Goal: Check status: Check status

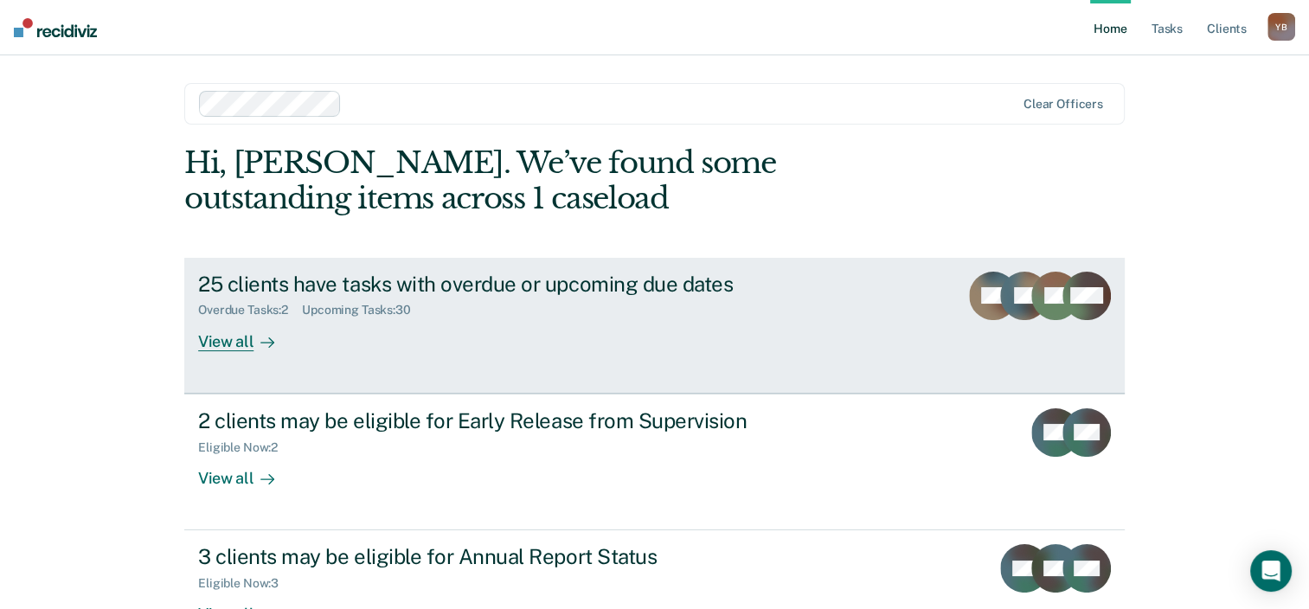
scroll to position [56, 0]
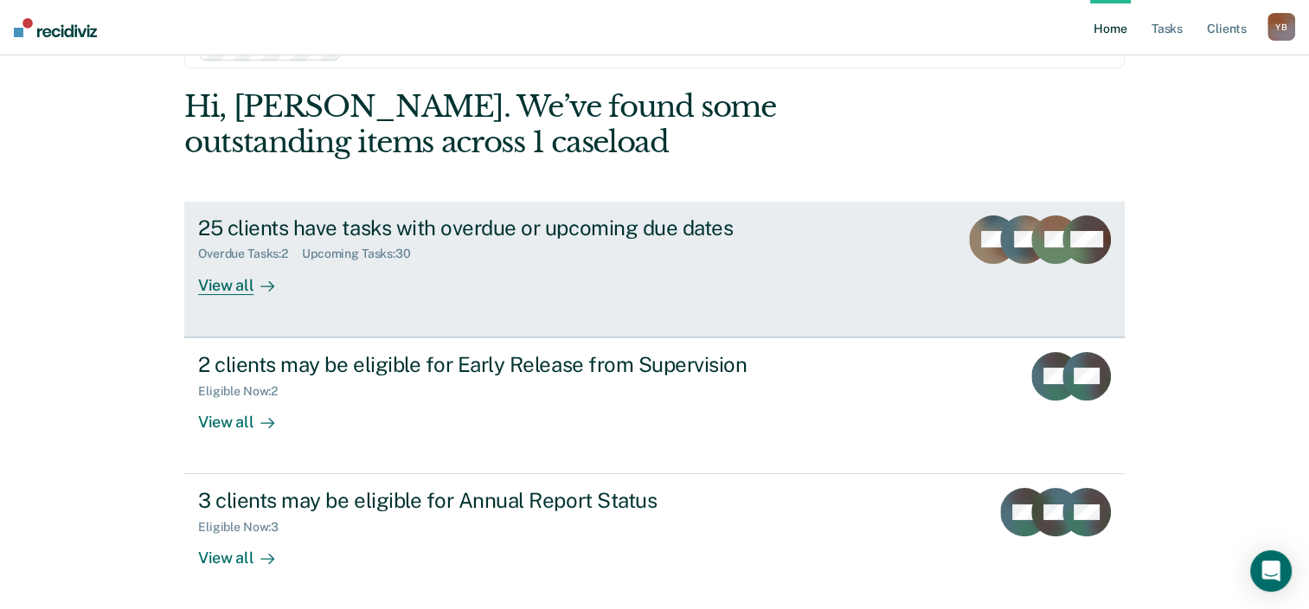
click at [232, 278] on div "View all" at bounding box center [246, 278] width 97 height 34
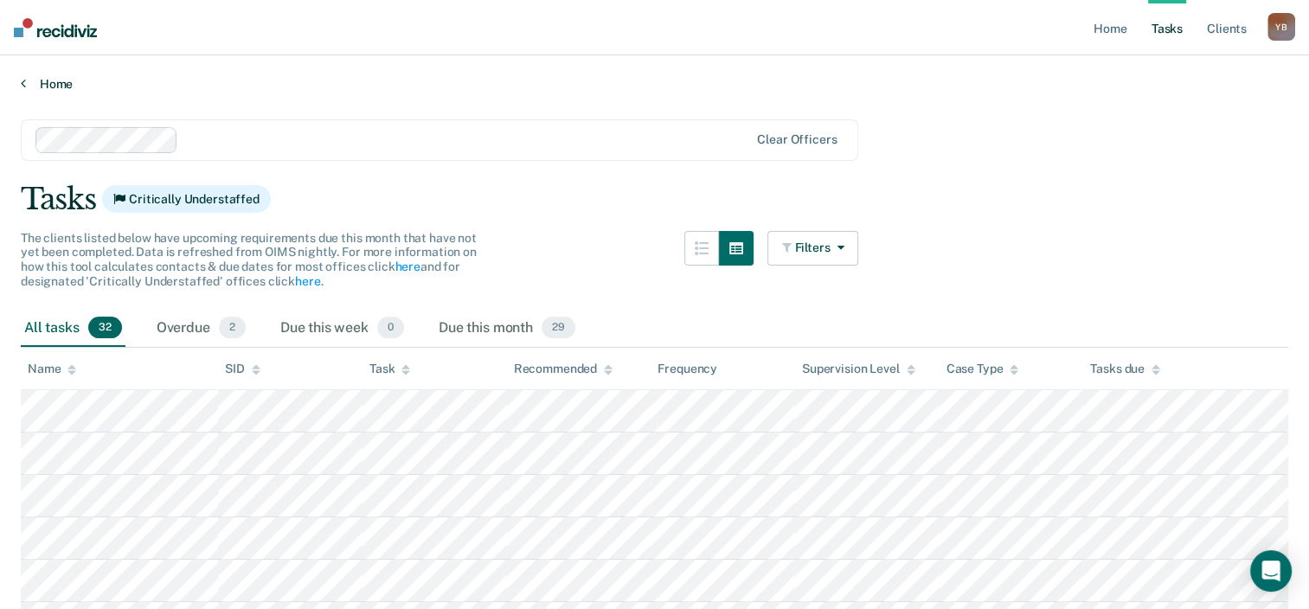
click at [36, 78] on link "Home" at bounding box center [655, 84] width 1268 height 16
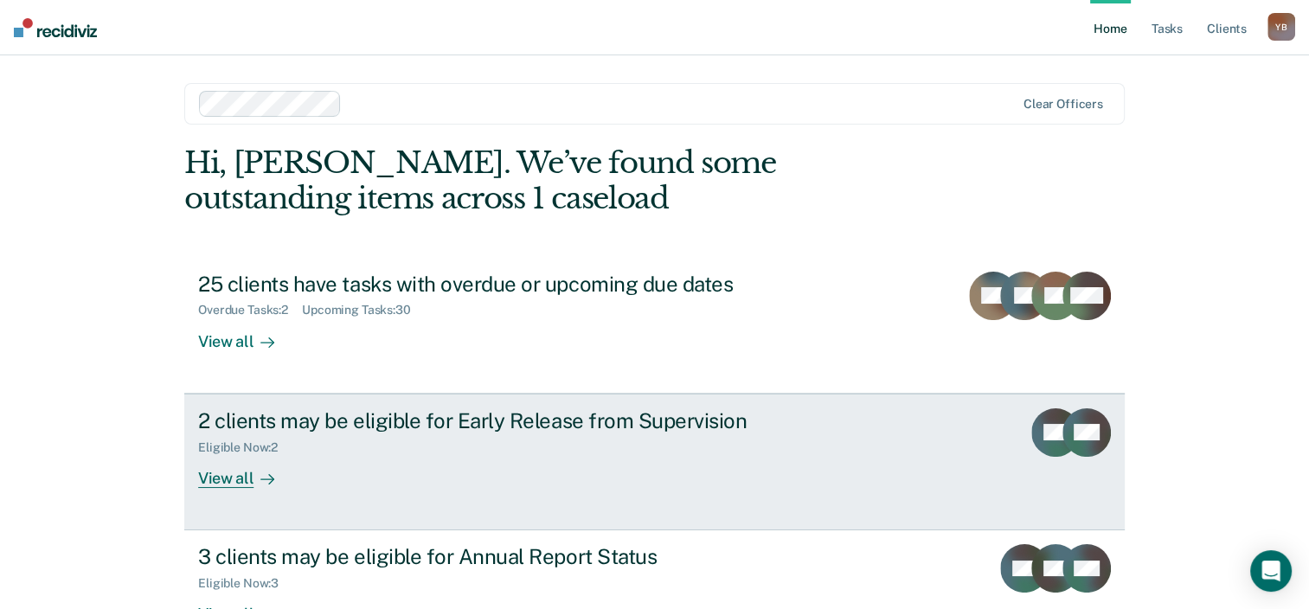
click at [234, 474] on div "View all" at bounding box center [246, 471] width 97 height 34
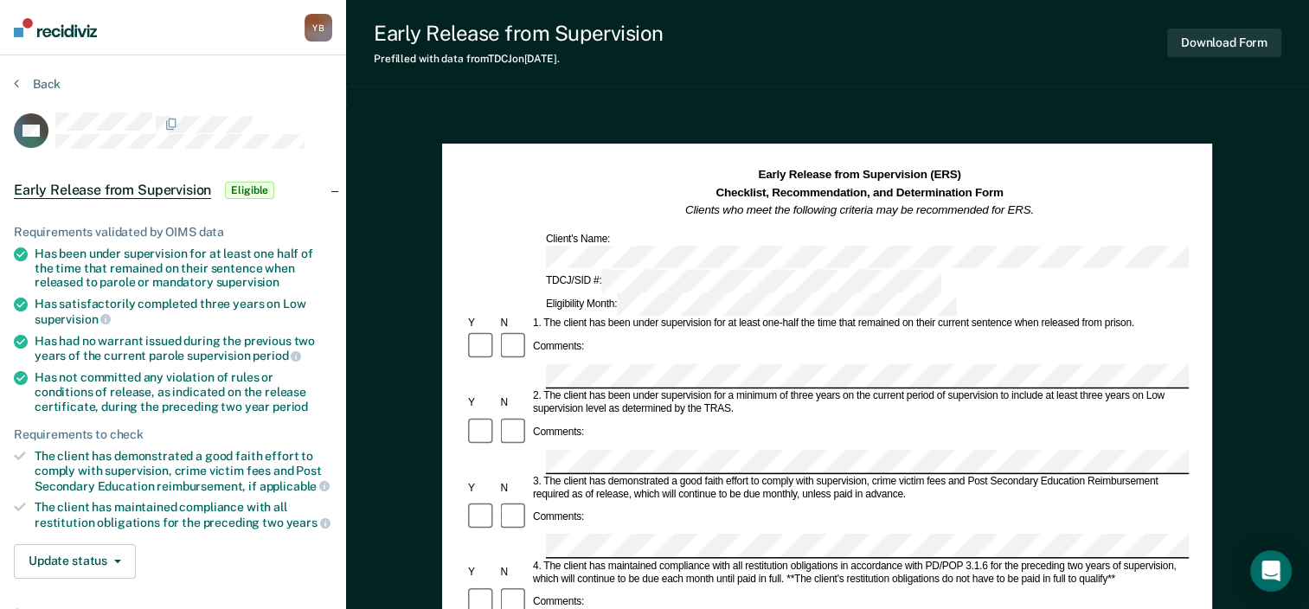
click at [298, 130] on div at bounding box center [193, 123] width 277 height 22
